Goal: Browse casually: Explore the website without a specific task or goal

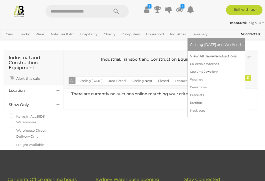
click at [195, 34] on link "Jewellery" at bounding box center [200, 34] width 20 height 8
click at [198, 57] on link "View All Jewellery Auctions" at bounding box center [216, 56] width 53 height 8
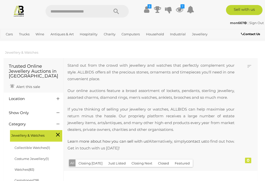
scroll to position [2, 0]
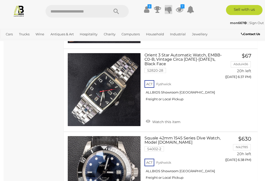
scroll to position [680, 0]
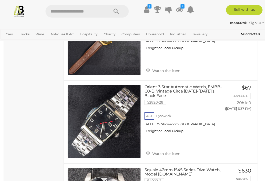
click at [82, 12] on input "text" at bounding box center [75, 11] width 59 height 13
type input "**********"
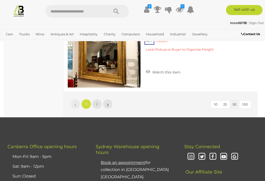
scroll to position [4138, 0]
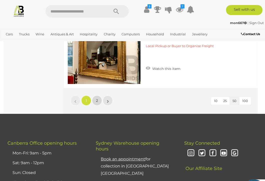
click at [96, 98] on span "2" at bounding box center [97, 100] width 2 height 5
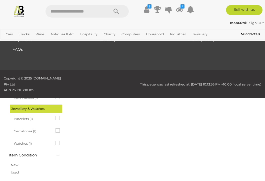
scroll to position [0, 0]
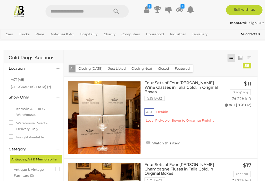
click at [89, 12] on input "text" at bounding box center [75, 11] width 59 height 13
type input "*"
type input "****"
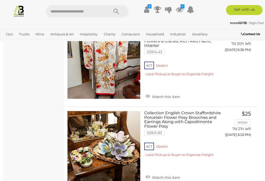
scroll to position [1723, 0]
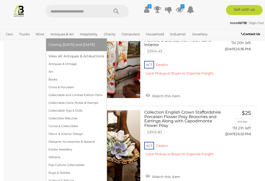
click at [61, 35] on link "Antiques & Art" at bounding box center [62, 34] width 27 height 8
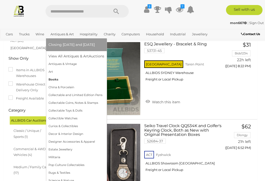
scroll to position [39, 0]
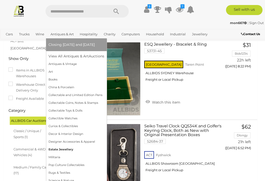
click at [66, 149] on link "Estate Jewellery" at bounding box center [77, 149] width 56 height 8
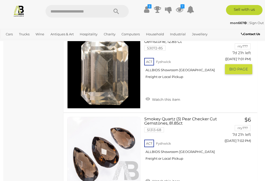
scroll to position [3825, 0]
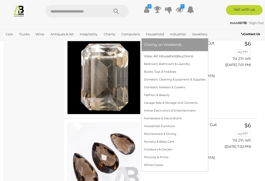
click at [157, 36] on link "Household" at bounding box center [155, 34] width 22 height 8
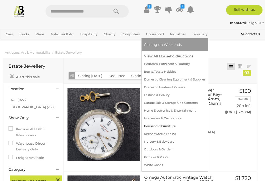
click at [156, 126] on link "Household Furniture" at bounding box center [175, 126] width 62 height 8
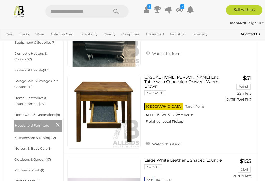
scroll to position [195, 0]
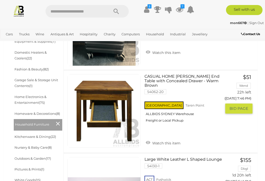
click at [112, 95] on link at bounding box center [104, 110] width 73 height 73
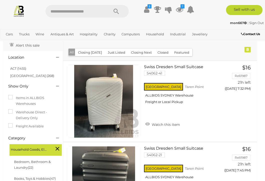
scroll to position [18, 1]
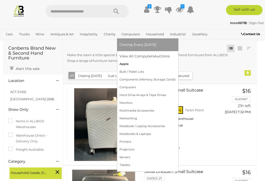
click at [126, 64] on link "Apple" at bounding box center [148, 64] width 56 height 8
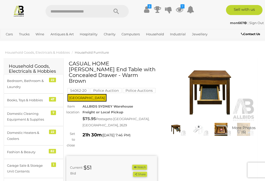
click at [177, 127] on img at bounding box center [176, 129] width 20 height 13
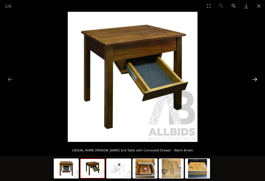
click at [256, 80] on button "Next slide" at bounding box center [255, 79] width 11 height 10
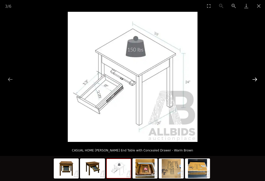
click at [256, 80] on button "Next slide" at bounding box center [255, 79] width 11 height 10
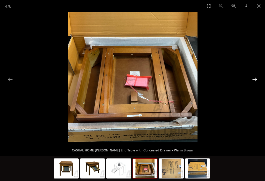
click at [256, 80] on button "Next slide" at bounding box center [255, 79] width 11 height 10
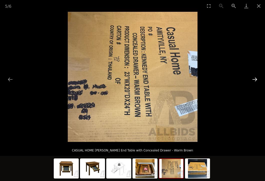
click at [256, 80] on button "Next slide" at bounding box center [255, 79] width 11 height 10
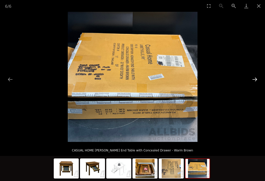
click at [256, 80] on button "Next slide" at bounding box center [255, 79] width 11 height 10
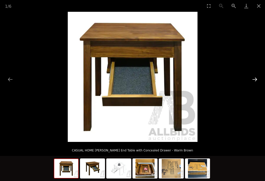
click at [256, 80] on button "Next slide" at bounding box center [255, 79] width 11 height 10
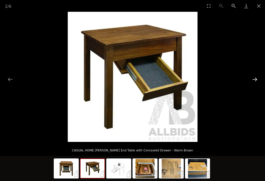
click at [256, 80] on button "Next slide" at bounding box center [255, 79] width 11 height 10
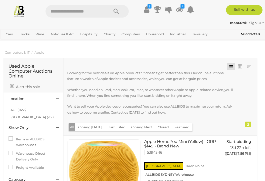
scroll to position [0, 0]
click at [65, 10] on input "text" at bounding box center [75, 11] width 59 height 13
type input "******"
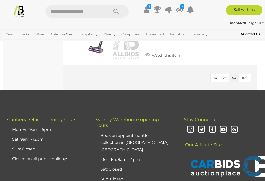
scroll to position [681, 0]
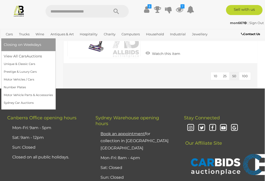
click at [9, 34] on link "Cars" at bounding box center [9, 34] width 11 height 8
click at [13, 71] on link "Prestige & Luxury Cars" at bounding box center [28, 72] width 49 height 8
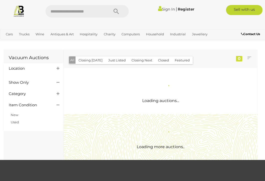
scroll to position [214, 0]
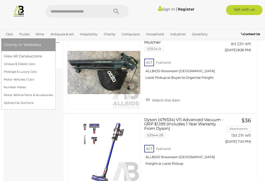
click at [11, 35] on link "Cars" at bounding box center [9, 34] width 11 height 8
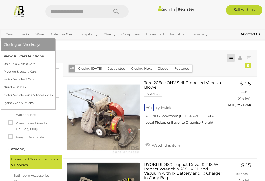
click at [16, 55] on link "View All Cars Auctions" at bounding box center [28, 56] width 49 height 8
